Goal: Task Accomplishment & Management: Manage account settings

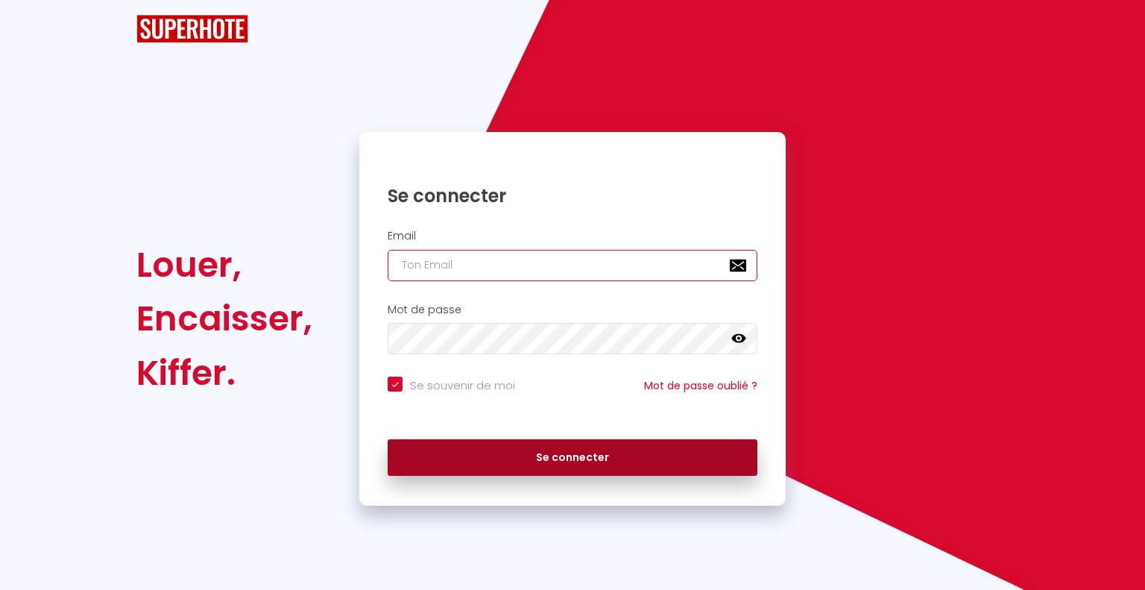
type input "[EMAIL_ADDRESS][DOMAIN_NAME]"
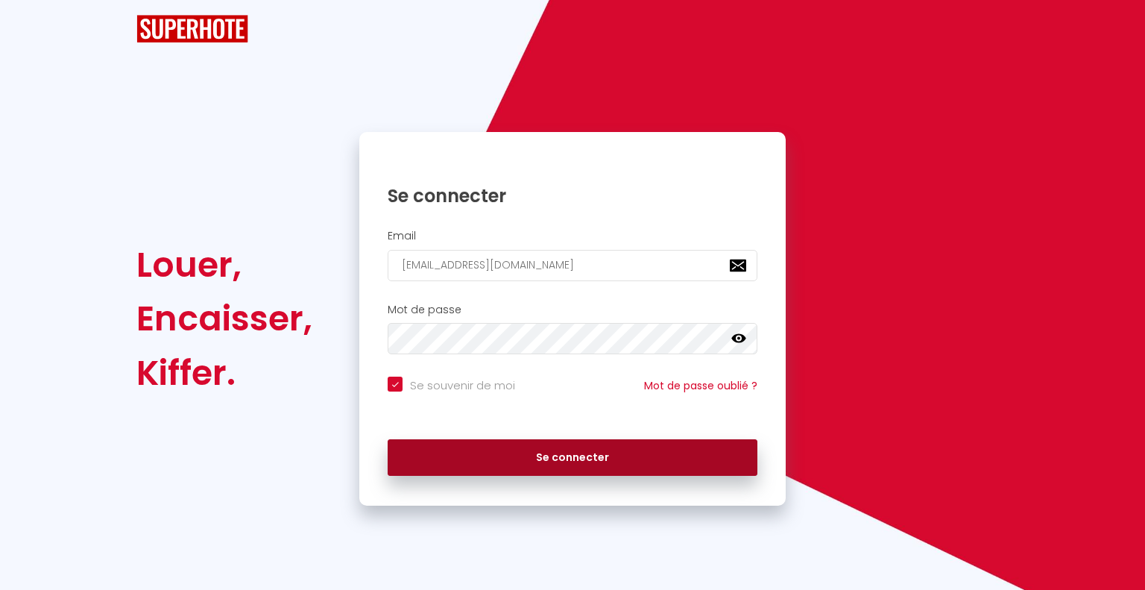
click at [495, 446] on button "Se connecter" at bounding box center [573, 457] width 370 height 37
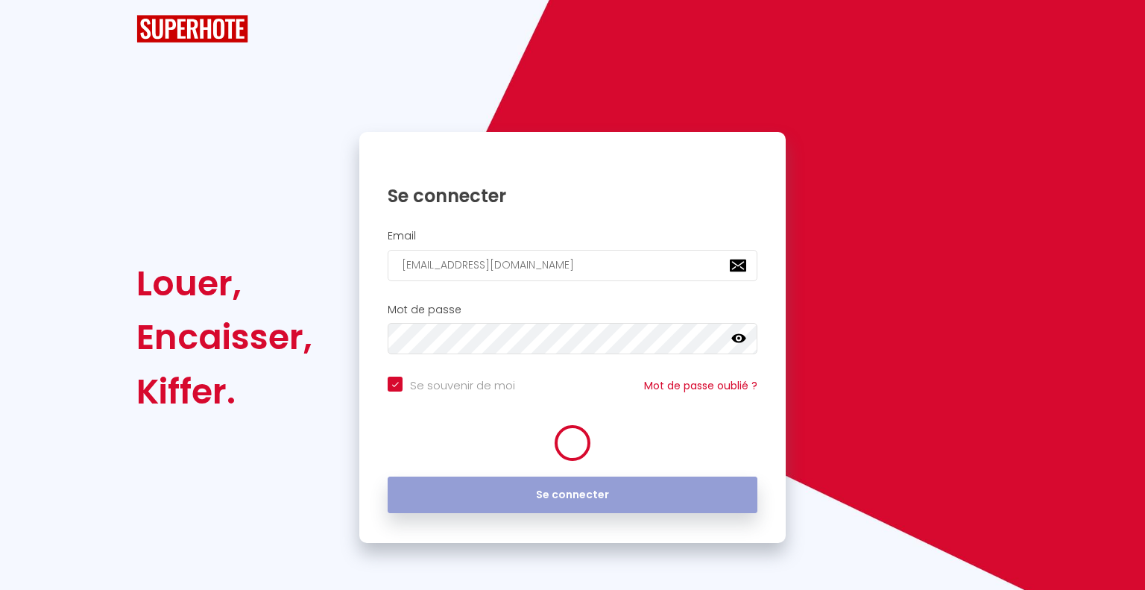
checkbox input "true"
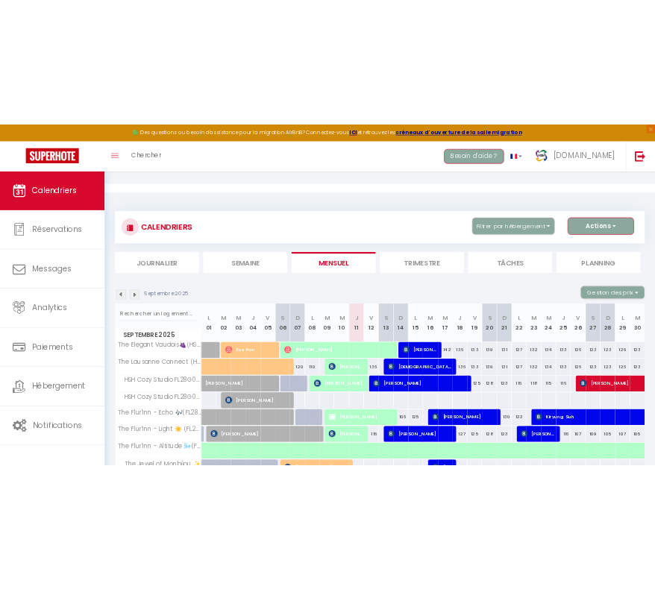
scroll to position [107, 0]
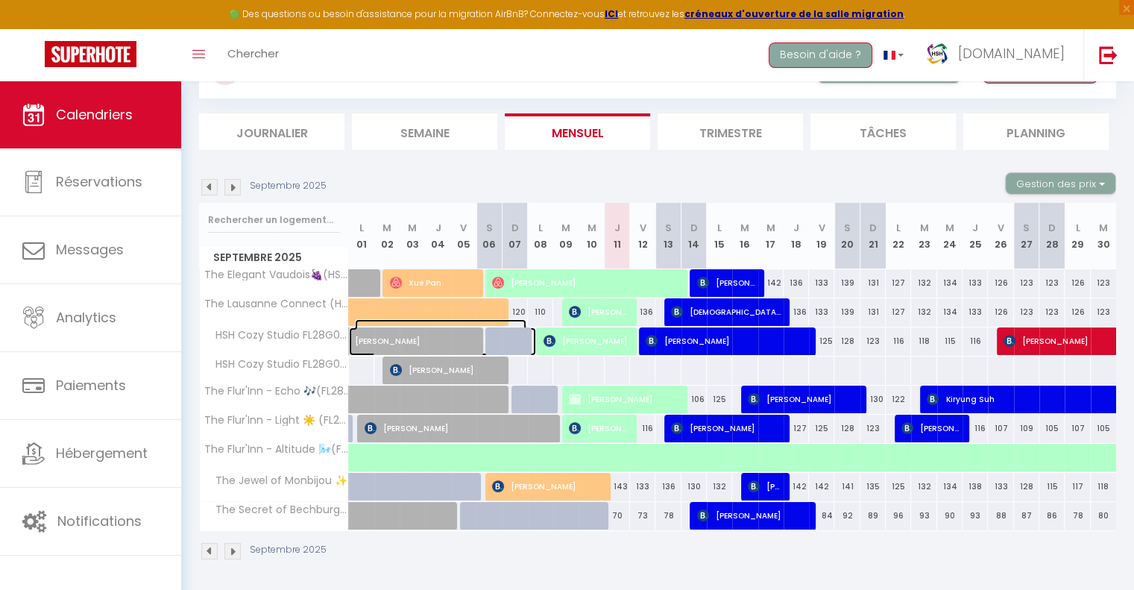
click at [412, 336] on span "[PERSON_NAME]" at bounding box center [440, 333] width 171 height 28
select select "OK"
select select "1"
select select "0"
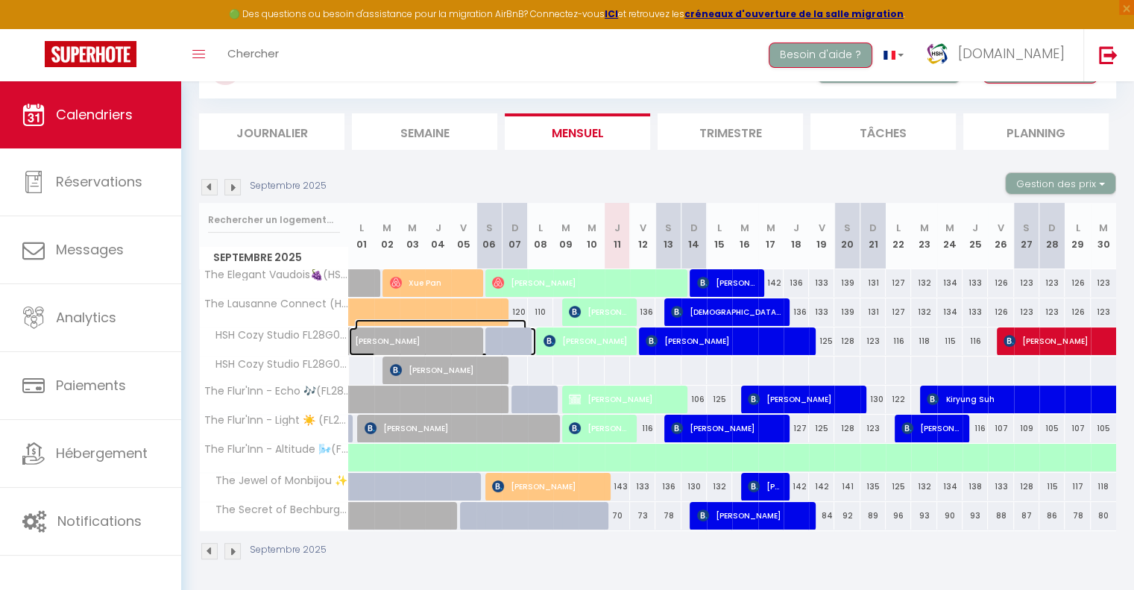
select select "1"
select select
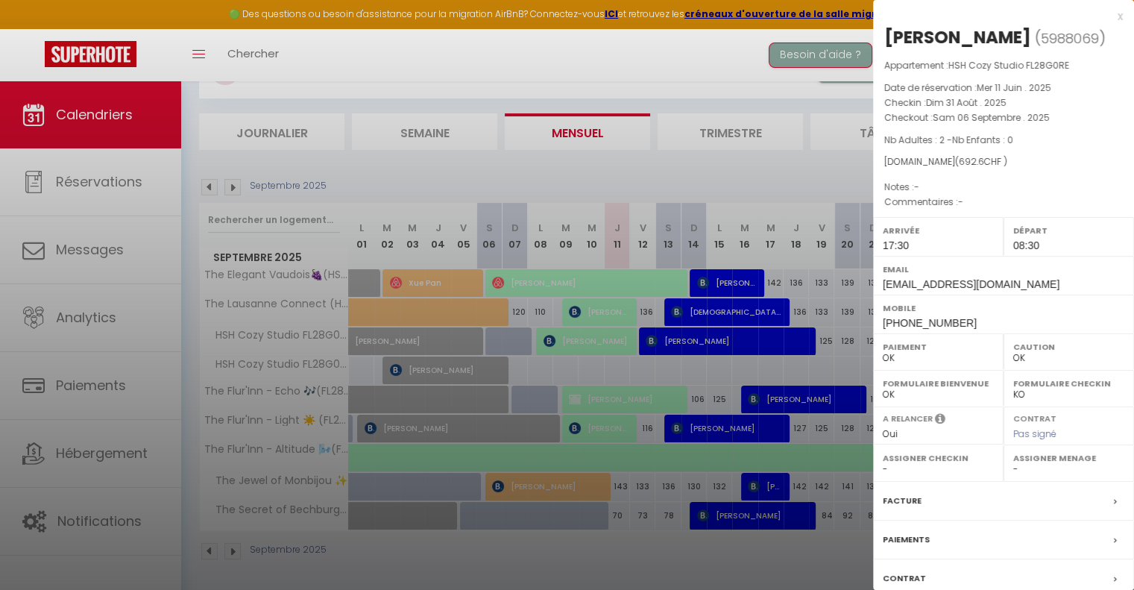
click at [1110, 19] on div "x" at bounding box center [998, 16] width 250 height 18
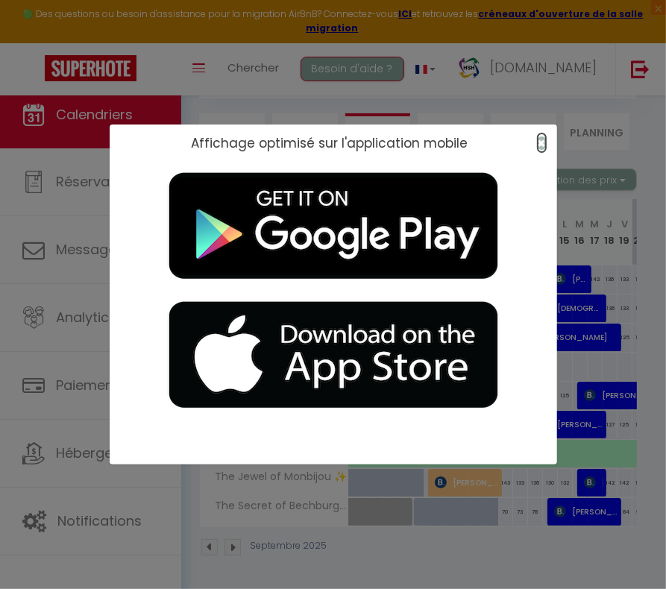
click at [541, 141] on span "×" at bounding box center [542, 142] width 8 height 19
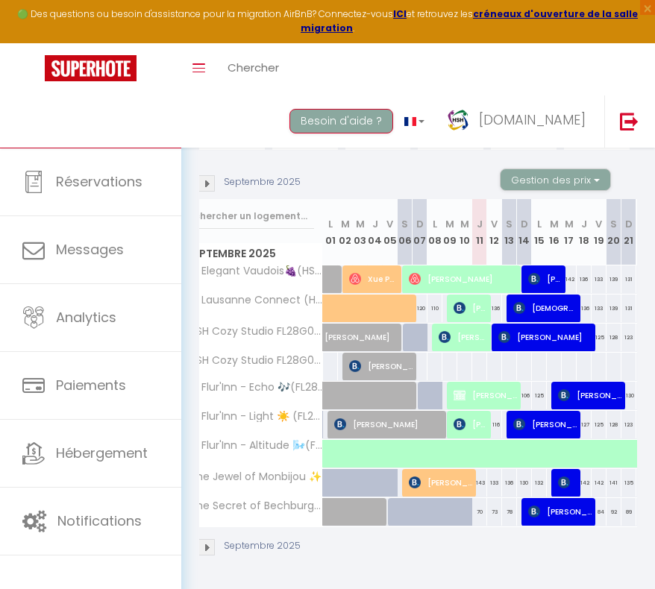
scroll to position [0, 25]
click at [449, 476] on span "[PERSON_NAME]" at bounding box center [441, 482] width 65 height 28
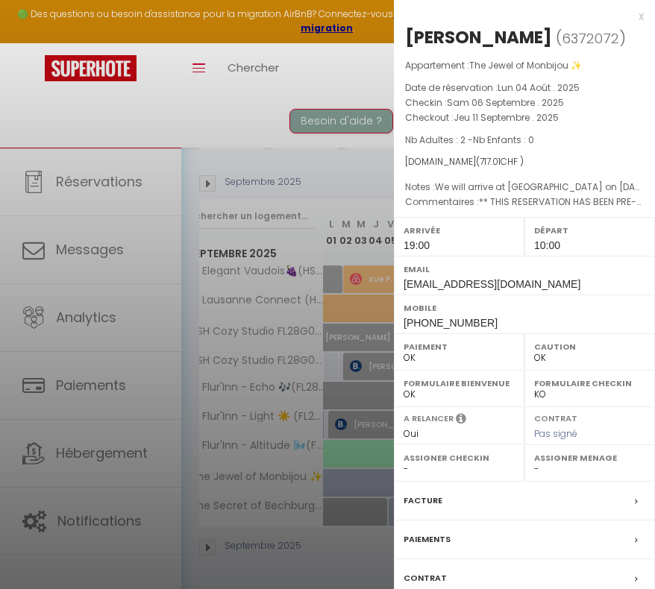
click at [330, 175] on div at bounding box center [327, 294] width 655 height 589
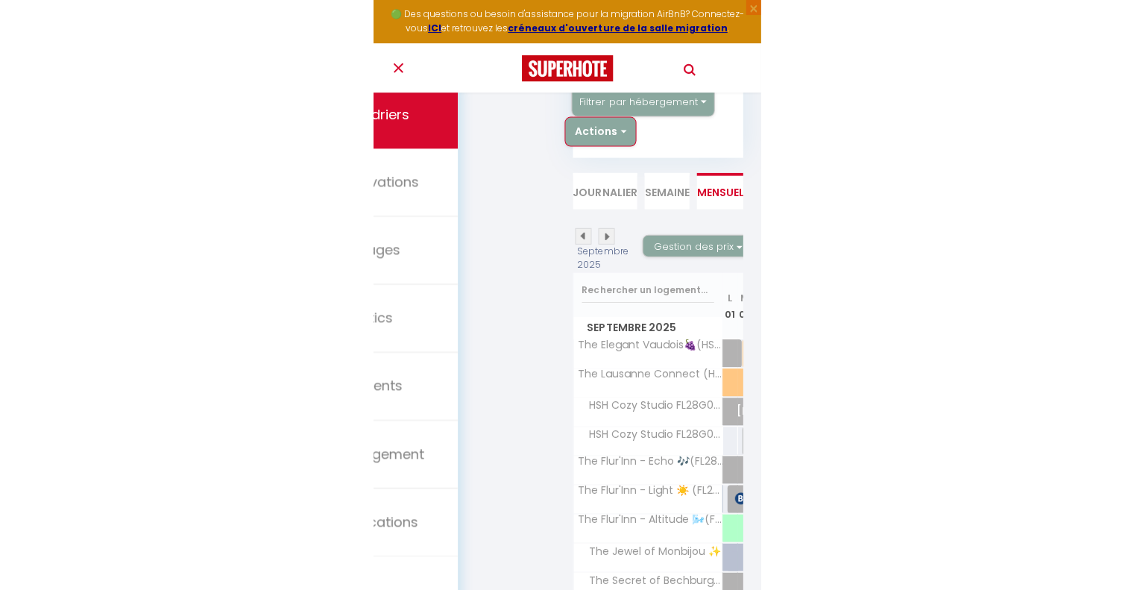
scroll to position [107, 0]
